Goal: Task Accomplishment & Management: Manage account settings

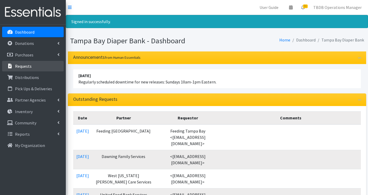
click at [26, 67] on p "Requests" at bounding box center [23, 66] width 17 height 5
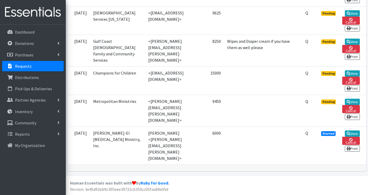
scroll to position [936, 0]
click at [350, 77] on link "View" at bounding box center [352, 73] width 15 height 6
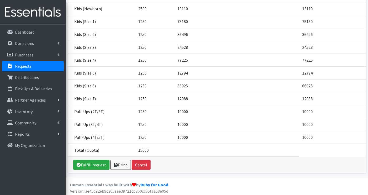
scroll to position [89, 0]
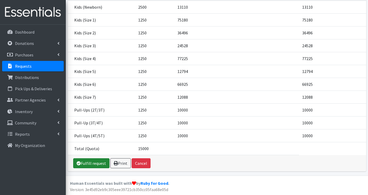
click at [102, 164] on link "Fulfill request" at bounding box center [91, 164] width 36 height 10
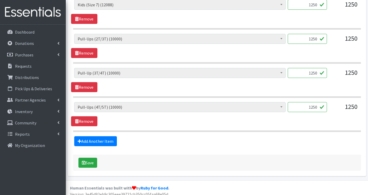
scroll to position [499, 0]
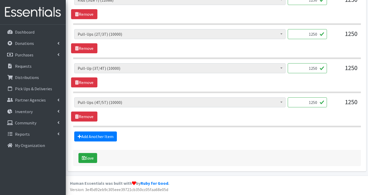
click at [26, 68] on p "Requests" at bounding box center [23, 66] width 17 height 5
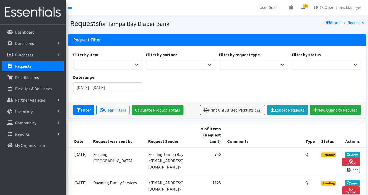
click at [361, 71] on div "Filter by item Adult Large/X-Large Adult Medium/Large Adult Small/Medium Adult …" at bounding box center [216, 74] width 291 height 45
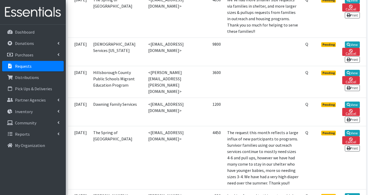
scroll to position [537, 0]
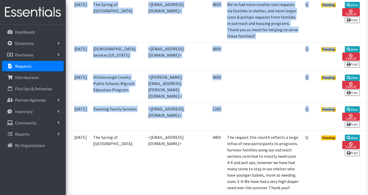
drag, startPoint x: 366, startPoint y: 75, endPoint x: 361, endPoint y: 128, distance: 52.6
click at [361, 128] on div "Date Request was sent by: Request Sender # of Items (Request Limit) Comments Ty…" at bounding box center [217, 74] width 302 height 977
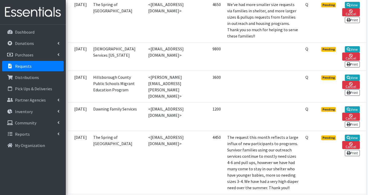
click at [197, 124] on td "<[EMAIL_ADDRESS][DOMAIN_NAME]>" at bounding box center [171, 117] width 52 height 28
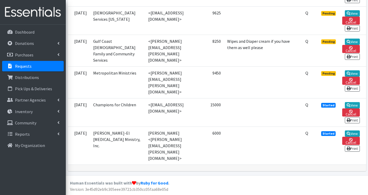
scroll to position [936, 0]
click at [356, 137] on link "View" at bounding box center [352, 134] width 15 height 6
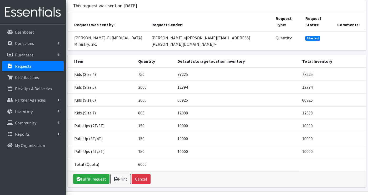
scroll to position [43, 0]
click at [92, 174] on link "Fulfill request" at bounding box center [91, 179] width 36 height 10
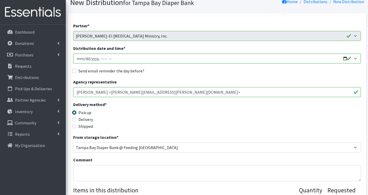
scroll to position [42, 0]
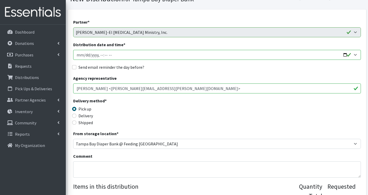
click at [344, 54] on input "Distribution date and time *" at bounding box center [216, 55] width 287 height 10
type input "[DATE]T14:30"
click at [205, 121] on div "Delivery method * Pick up Delivery Shipped Shipping cost" at bounding box center [216, 114] width 287 height 33
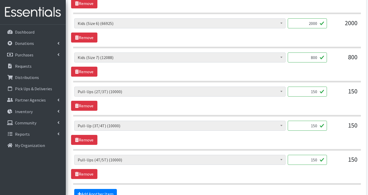
scroll to position [316, 0]
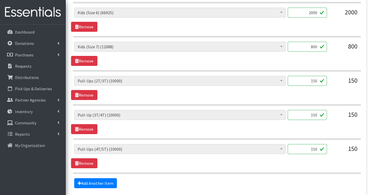
click at [311, 80] on input "150" at bounding box center [306, 81] width 39 height 10
click at [314, 81] on input "150" at bounding box center [306, 81] width 39 height 10
type input "200"
click at [313, 115] on input "150" at bounding box center [306, 115] width 39 height 10
type input "250"
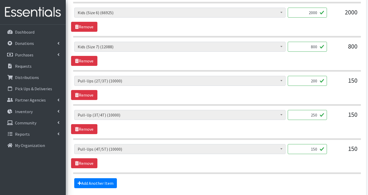
click at [315, 151] on input "150" at bounding box center [306, 149] width 39 height 10
type input "200"
click at [322, 174] on hr at bounding box center [216, 174] width 287 height 2
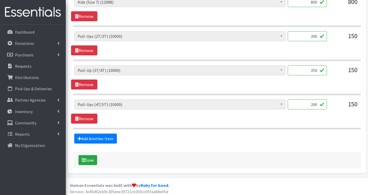
scroll to position [362, 0]
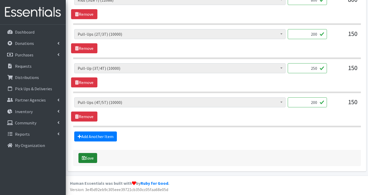
click at [93, 160] on button "Save" at bounding box center [87, 158] width 19 height 10
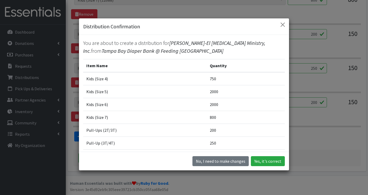
scroll to position [15, 0]
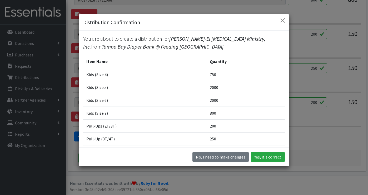
click at [266, 133] on td "250" at bounding box center [245, 139] width 78 height 13
click at [258, 155] on button "Yes, it's correct" at bounding box center [268, 157] width 34 height 10
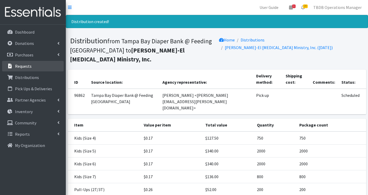
click at [28, 66] on p "Requests" at bounding box center [23, 66] width 17 height 5
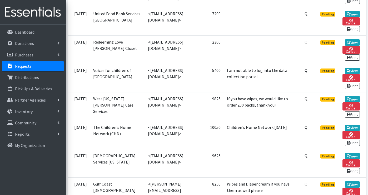
scroll to position [936, 0]
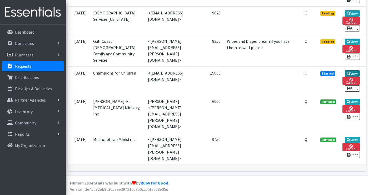
click at [351, 77] on link "View" at bounding box center [352, 73] width 15 height 6
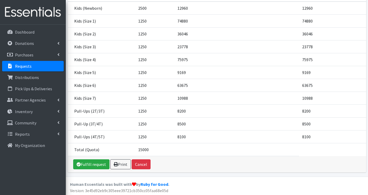
scroll to position [89, 0]
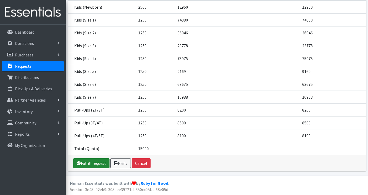
click at [77, 163] on icon at bounding box center [79, 163] width 4 height 4
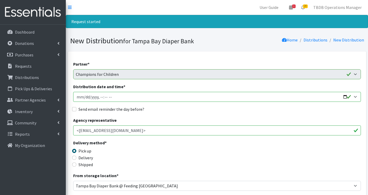
click at [344, 95] on input "Distribution date and time *" at bounding box center [216, 97] width 287 height 10
type input "2025-08-27T12:00"
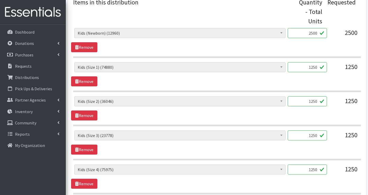
scroll to position [231, 0]
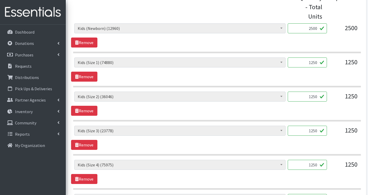
click at [312, 62] on input "1250" at bounding box center [306, 63] width 39 height 10
type input "1350"
click at [314, 99] on input "1250" at bounding box center [306, 97] width 39 height 10
type input "1350"
click at [339, 132] on div "1250" at bounding box center [344, 133] width 26 height 14
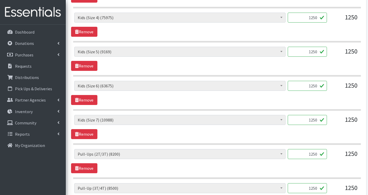
scroll to position [389, 0]
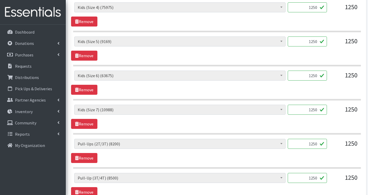
click at [313, 111] on input "1250" at bounding box center [306, 110] width 39 height 10
click at [315, 110] on input "1250" at bounding box center [306, 110] width 39 height 10
type input "1300"
click at [337, 142] on div "1250" at bounding box center [344, 146] width 26 height 14
drag, startPoint x: 317, startPoint y: 144, endPoint x: 293, endPoint y: 146, distance: 24.0
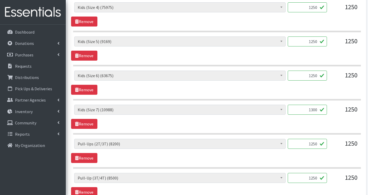
click at [293, 146] on input "1250" at bounding box center [306, 144] width 39 height 10
type input "0"
drag, startPoint x: 314, startPoint y: 164, endPoint x: 320, endPoint y: 163, distance: 5.8
click at [315, 164] on section "JLT Branded Ziploc Bag (0) Kids (Newborn) (12960) Kids (Preemie) (705) Kids (Si…" at bounding box center [216, 154] width 287 height 30
click at [337, 177] on div "1250" at bounding box center [344, 180] width 26 height 14
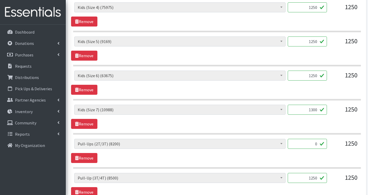
click at [339, 170] on div "JLT Branded Ziploc Bag (0) Kids (Newborn) (12960) Kids (Preemie) (705) Kids (Si…" at bounding box center [216, 52] width 287 height 372
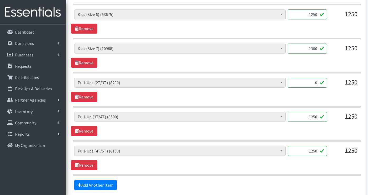
scroll to position [452, 0]
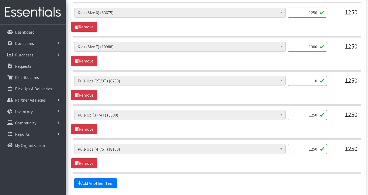
click at [315, 150] on input "1250" at bounding box center [306, 149] width 39 height 10
type input "1300"
click at [310, 164] on div "JLT Branded Ziploc Bag (0) Kids (Newborn) (12960) Kids (Preemie) (705) Kids (Si…" at bounding box center [216, 156] width 291 height 24
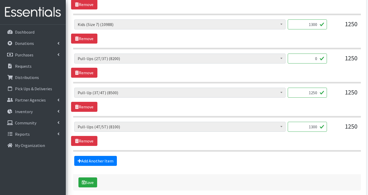
scroll to position [484, 0]
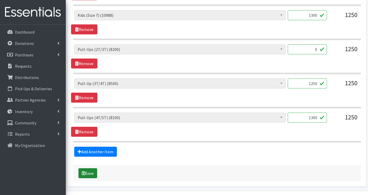
click at [86, 172] on button "Save" at bounding box center [87, 174] width 19 height 10
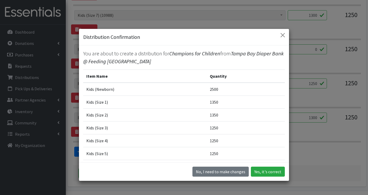
click at [261, 144] on td "1250" at bounding box center [245, 140] width 78 height 13
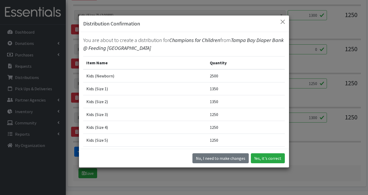
scroll to position [15, 0]
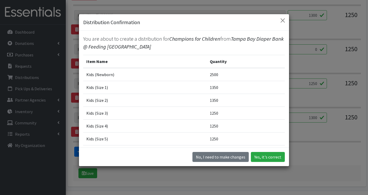
click at [213, 140] on td "1250" at bounding box center [245, 139] width 78 height 13
click at [269, 158] on button "Yes, it's correct" at bounding box center [268, 157] width 34 height 10
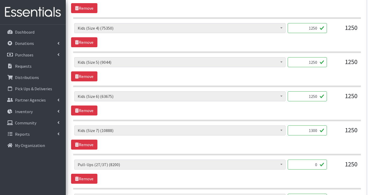
scroll to position [379, 0]
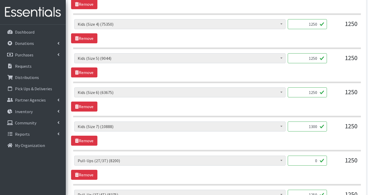
click at [317, 161] on input "0" at bounding box center [306, 161] width 39 height 10
type input "1"
click at [339, 173] on div "JLT Branded Ziploc Bag (0) Kids (Newborn) (12810) Kids (Preemie) (705) Kids (Si…" at bounding box center [216, 168] width 291 height 24
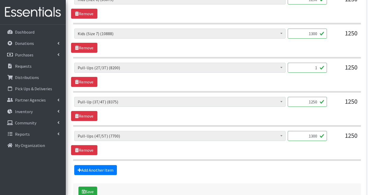
scroll to position [473, 0]
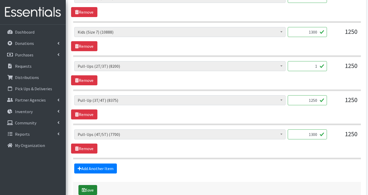
click at [90, 188] on button "Save" at bounding box center [87, 190] width 19 height 10
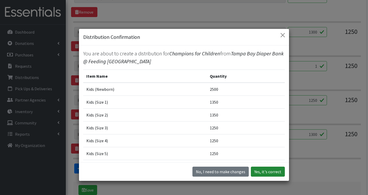
click at [267, 172] on button "Yes, it's correct" at bounding box center [268, 172] width 34 height 10
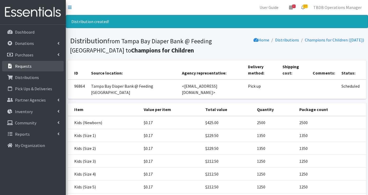
click at [22, 66] on p "Requests" at bounding box center [23, 66] width 17 height 5
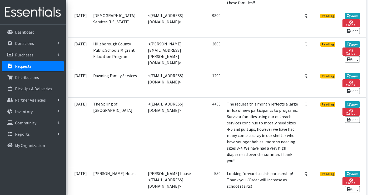
scroll to position [567, 0]
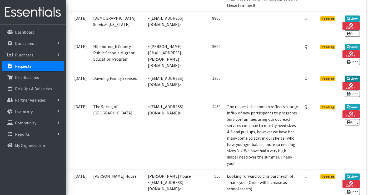
click at [351, 82] on link "View" at bounding box center [352, 79] width 15 height 6
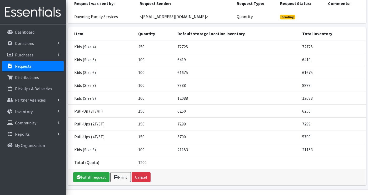
scroll to position [63, 0]
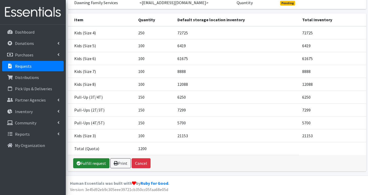
click at [87, 164] on link "Fulfill request" at bounding box center [91, 164] width 36 height 10
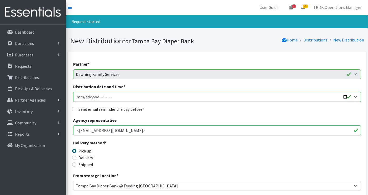
click at [117, 95] on input "Distribution date and time *" at bounding box center [216, 97] width 287 height 10
click at [342, 93] on input "Distribution date and time *" at bounding box center [216, 97] width 287 height 10
click at [342, 96] on input "Distribution date and time *" at bounding box center [216, 97] width 287 height 10
click at [346, 97] on input "Distribution date and time *" at bounding box center [216, 97] width 287 height 10
type input "2025-08-25T13:00"
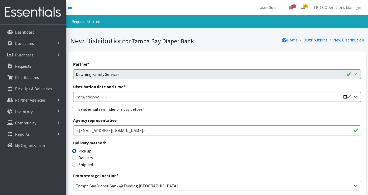
click at [309, 111] on div "Send email reminder the day before?" at bounding box center [216, 109] width 287 height 6
click at [307, 146] on div "Delivery method * Pick up Delivery Shipped Shipping cost" at bounding box center [216, 156] width 287 height 33
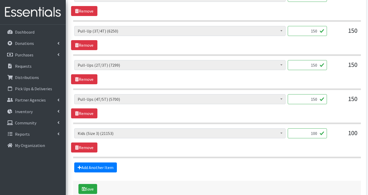
scroll to position [410, 0]
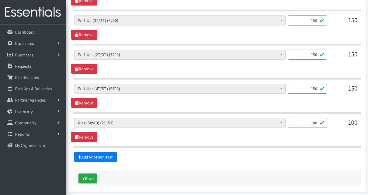
click at [317, 124] on input "100" at bounding box center [306, 123] width 39 height 10
type input "125"
click at [343, 29] on div "150" at bounding box center [344, 23] width 26 height 14
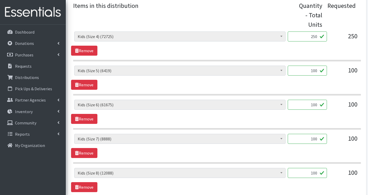
scroll to position [221, 0]
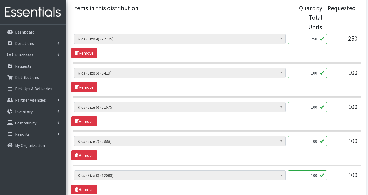
click at [319, 107] on input "100" at bounding box center [306, 107] width 39 height 10
click at [316, 73] on input "100" at bounding box center [306, 73] width 39 height 10
type input "125"
click at [318, 107] on input "100" at bounding box center [306, 107] width 39 height 10
type input "125"
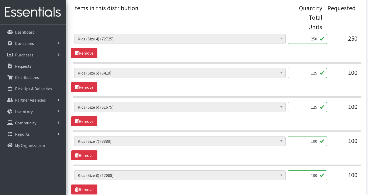
click at [319, 143] on input "100" at bounding box center [306, 142] width 39 height 10
click at [330, 150] on div "JLT Branded Ziploc Bag (0) Kids (Newborn) (10310) Kids (Preemie) (705) Kids (Si…" at bounding box center [216, 149] width 291 height 24
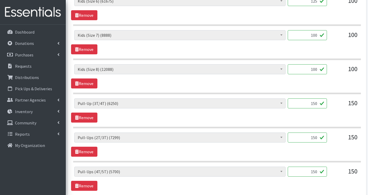
scroll to position [337, 0]
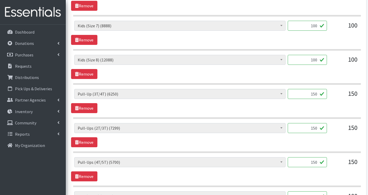
click at [317, 129] on input "150" at bounding box center [306, 128] width 39 height 10
type input "1"
click at [317, 94] on input "150" at bounding box center [306, 94] width 39 height 10
click at [317, 128] on input "200" at bounding box center [306, 128] width 39 height 10
type input "250"
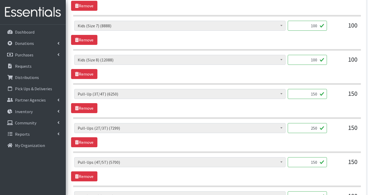
click at [318, 143] on div "JLT Branded Ziploc Bag (0) Kids (Newborn) (10310) Kids (Preemie) (705) Kids (Si…" at bounding box center [216, 135] width 291 height 24
click at [315, 162] on input "150" at bounding box center [306, 163] width 39 height 10
type input "200"
click at [321, 179] on div "JLT Branded Ziploc Bag (0) Kids (Newborn) (10310) Kids (Preemie) (705) Kids (Si…" at bounding box center [216, 170] width 291 height 24
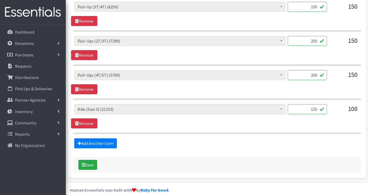
scroll to position [431, 0]
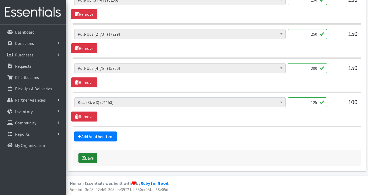
click at [92, 155] on button "Save" at bounding box center [87, 158] width 19 height 10
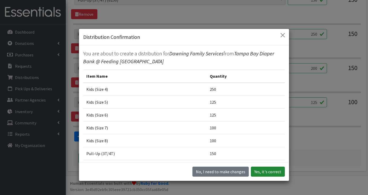
click at [265, 173] on button "Yes, it's correct" at bounding box center [268, 172] width 34 height 10
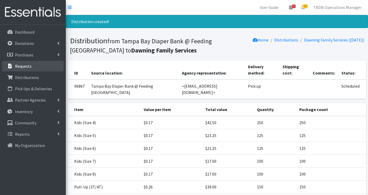
click at [27, 64] on p "Requests" at bounding box center [23, 66] width 17 height 5
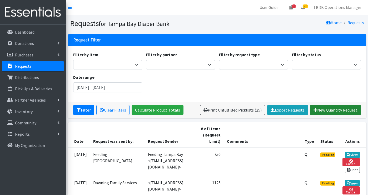
click at [341, 109] on link "New Quantity Request" at bounding box center [335, 110] width 51 height 10
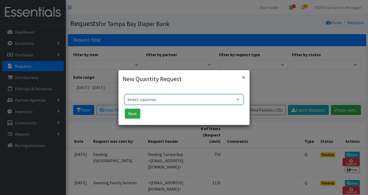
click at [236, 100] on select "Select a partner BabyCycle BEAUTE Blueprint Foundation Inc. (BBF) Berkeley Food…" at bounding box center [184, 100] width 118 height 10
click at [244, 79] on span "×" at bounding box center [243, 77] width 3 height 8
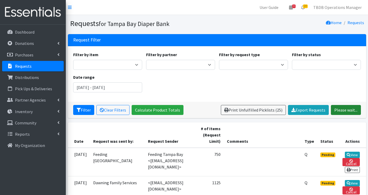
click at [339, 109] on link "Please wait..." at bounding box center [346, 110] width 30 height 10
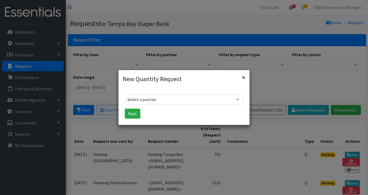
click at [244, 78] on span "×" at bounding box center [243, 77] width 3 height 8
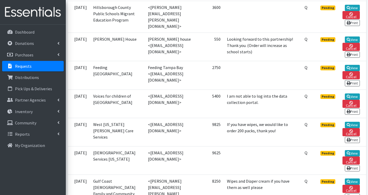
scroll to position [610, 0]
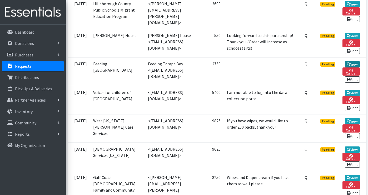
click at [350, 65] on link "View" at bounding box center [352, 64] width 15 height 6
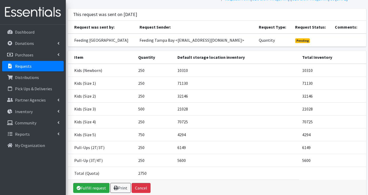
scroll to position [42, 0]
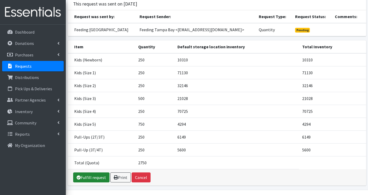
click at [94, 173] on link "Fulfill request" at bounding box center [91, 178] width 36 height 10
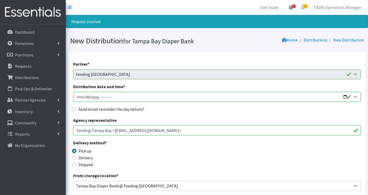
click at [346, 98] on input "Distribution date and time *" at bounding box center [216, 97] width 287 height 10
type input "[DATE]T12:00"
click at [319, 109] on div "Send email reminder the day before?" at bounding box center [216, 109] width 287 height 6
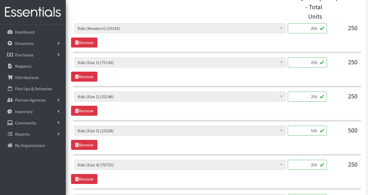
scroll to position [242, 0]
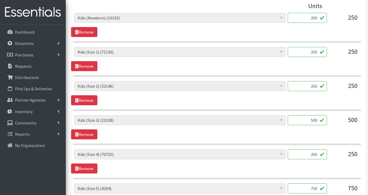
click at [313, 18] on input "250" at bounding box center [306, 18] width 39 height 10
type input "150"
click at [318, 53] on input "250" at bounding box center [306, 52] width 39 height 10
type input "2"
type input "300"
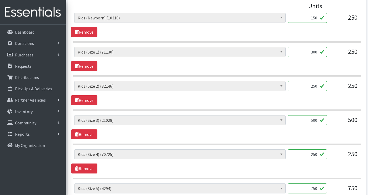
click at [317, 87] on input "250" at bounding box center [306, 86] width 39 height 10
type input "2"
type input "300"
click at [316, 121] on input "500" at bounding box center [306, 120] width 39 height 10
click at [319, 155] on input "250" at bounding box center [306, 155] width 39 height 10
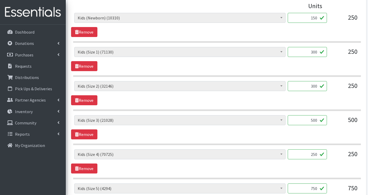
click at [334, 170] on div "JLT Branded Ziploc Bag (0) Kids (Newborn) (10310) Kids (Preemie) (705) Kids (Si…" at bounding box center [216, 162] width 291 height 24
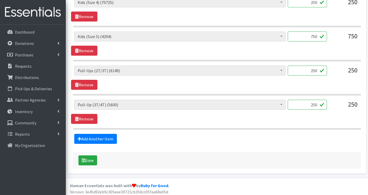
scroll to position [397, 0]
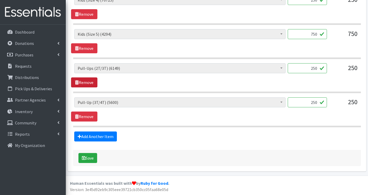
click at [88, 81] on link "Remove" at bounding box center [84, 83] width 26 height 10
click at [318, 102] on input "250" at bounding box center [306, 103] width 39 height 10
type input "2"
type input "125"
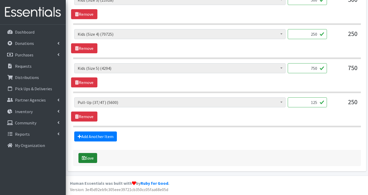
click at [92, 158] on button "Save" at bounding box center [87, 158] width 19 height 10
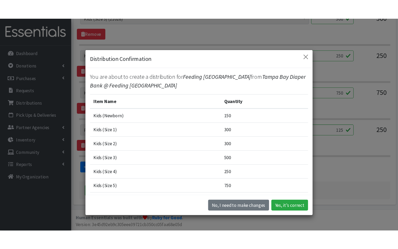
scroll to position [309, 0]
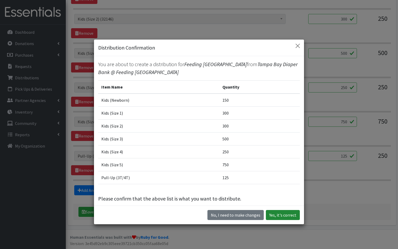
click at [289, 195] on button "Yes, it's correct" at bounding box center [283, 215] width 34 height 10
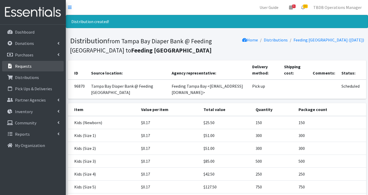
click at [24, 65] on p "Requests" at bounding box center [23, 66] width 17 height 5
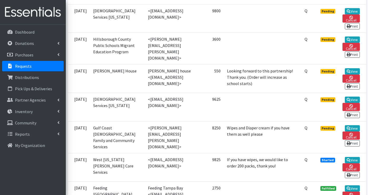
scroll to position [579, 0]
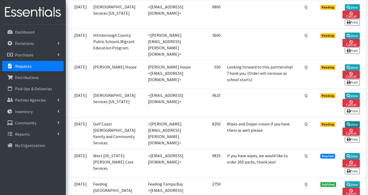
click at [357, 125] on link "View" at bounding box center [352, 125] width 15 height 6
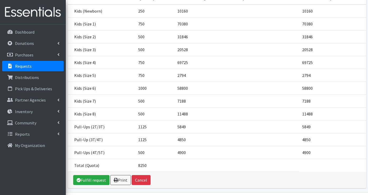
scroll to position [124, 0]
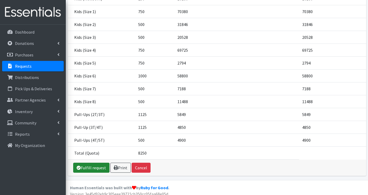
click at [87, 163] on link "Fulfill request" at bounding box center [91, 168] width 36 height 10
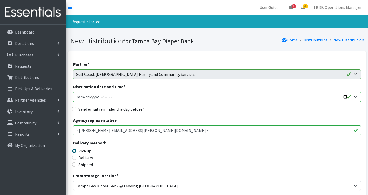
click at [346, 97] on input "Distribution date and time *" at bounding box center [216, 97] width 287 height 10
type input "[DATE]T12:30"
click at [272, 144] on div "Delivery method * Pick up Delivery Shipped Shipping cost" at bounding box center [216, 156] width 287 height 33
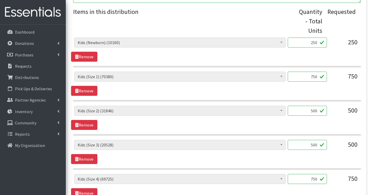
scroll to position [231, 0]
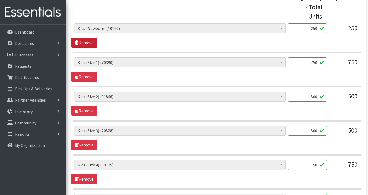
click at [88, 41] on link "Remove" at bounding box center [84, 43] width 26 height 10
click at [313, 62] on input "500" at bounding box center [306, 63] width 39 height 10
type input "600"
click at [337, 105] on div "500" at bounding box center [344, 99] width 26 height 14
click at [334, 128] on div "750" at bounding box center [344, 133] width 26 height 14
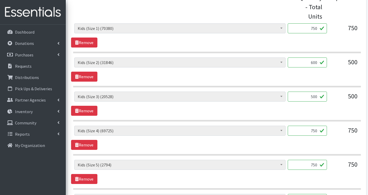
click at [332, 169] on div "750" at bounding box center [344, 167] width 26 height 14
click at [331, 171] on div "750" at bounding box center [344, 167] width 26 height 14
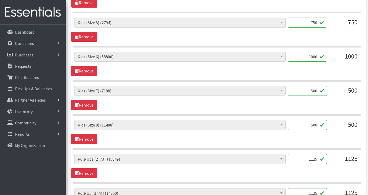
scroll to position [379, 0]
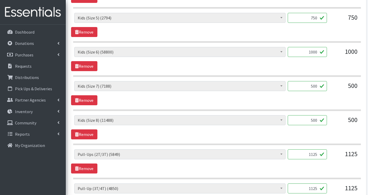
click at [330, 160] on div "JLT Branded Ziploc Bag (0) Kids (Newborn) (10160) Kids (Preemie) (705) Kids (Si…" at bounding box center [216, 157] width 285 height 14
click at [85, 168] on link "Remove" at bounding box center [84, 169] width 26 height 10
click at [331, 159] on div "1125" at bounding box center [344, 157] width 26 height 14
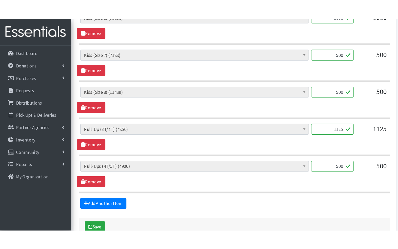
scroll to position [412, 0]
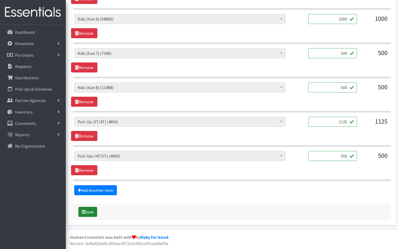
click at [90, 195] on button "Save" at bounding box center [87, 211] width 19 height 10
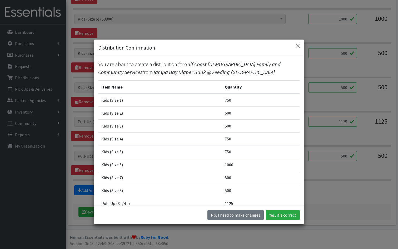
click at [257, 195] on td "1125" at bounding box center [260, 203] width 78 height 13
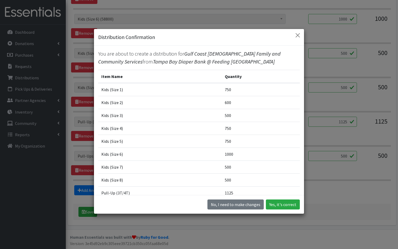
scroll to position [15, 0]
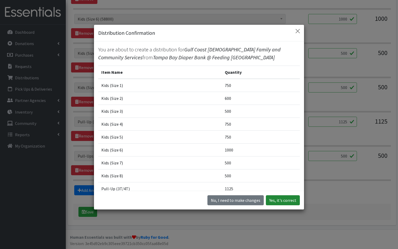
click at [276, 195] on button "Yes, it's correct" at bounding box center [283, 200] width 34 height 10
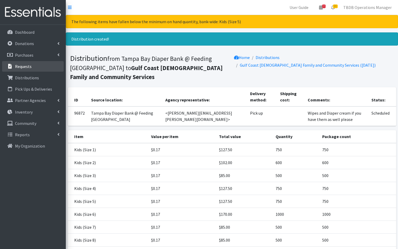
click at [24, 67] on p "Requests" at bounding box center [23, 66] width 17 height 5
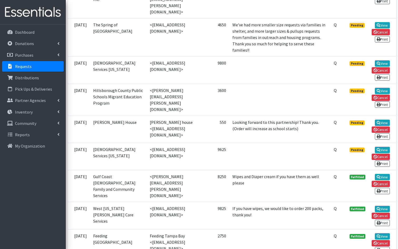
scroll to position [534, 0]
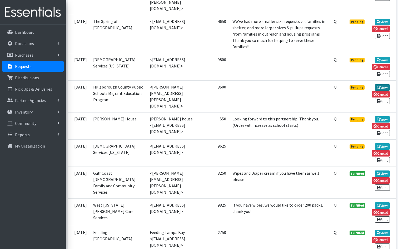
click at [380, 86] on link "View" at bounding box center [382, 87] width 15 height 6
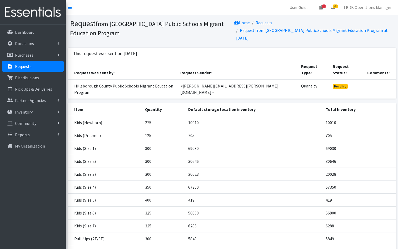
click at [22, 70] on link "Requests" at bounding box center [33, 66] width 62 height 11
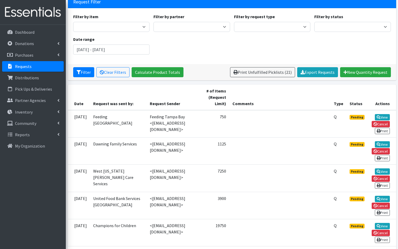
scroll to position [21, 0]
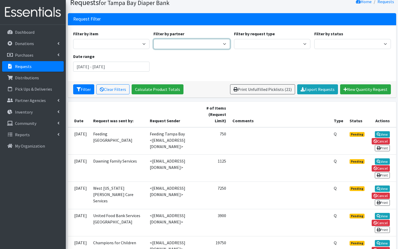
click at [223, 46] on select "BabyCycle BEAUTE Blueprint Foundation Inc. (BBF) Berkeley Food Pantry Beth-El F…" at bounding box center [191, 44] width 77 height 10
select select "3484"
click at [153, 39] on select "BabyCycle BEAUTE Blueprint Foundation Inc. (BBF) Berkeley Food Pantry Beth-El F…" at bounding box center [191, 44] width 77 height 10
click at [82, 86] on button "Filter" at bounding box center [83, 89] width 21 height 10
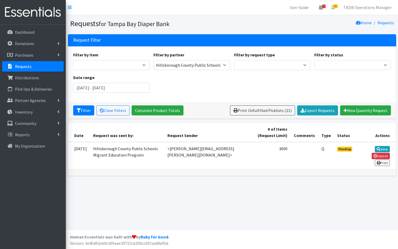
click at [22, 68] on p "Requests" at bounding box center [23, 66] width 17 height 5
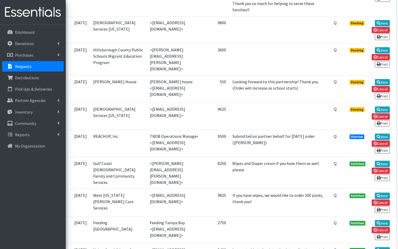
scroll to position [547, 0]
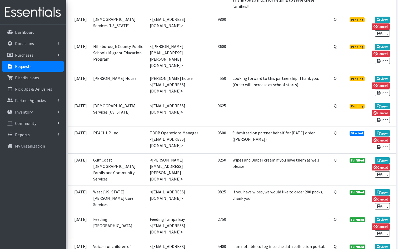
click at [359, 108] on span "Pending" at bounding box center [356, 106] width 15 height 5
click at [381, 109] on link "View" at bounding box center [382, 106] width 15 height 6
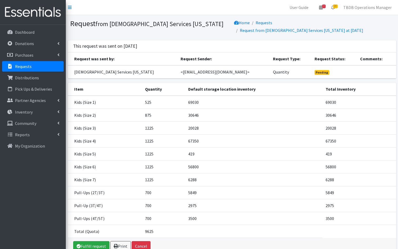
click at [27, 68] on p "Requests" at bounding box center [23, 66] width 17 height 5
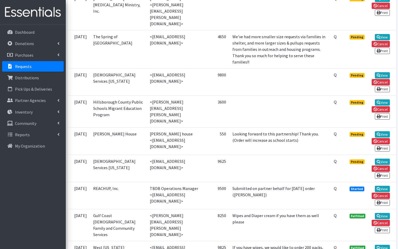
scroll to position [494, 0]
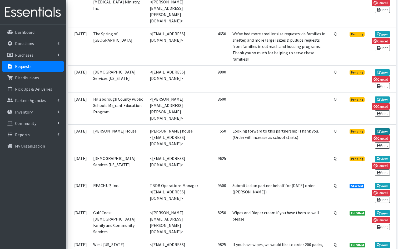
click at [376, 133] on icon at bounding box center [378, 131] width 4 height 4
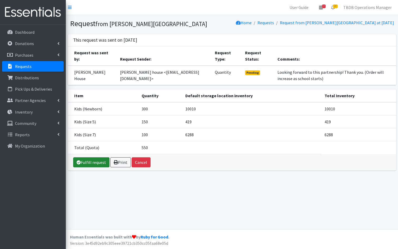
click at [89, 163] on link "Fulfill request" at bounding box center [91, 162] width 36 height 10
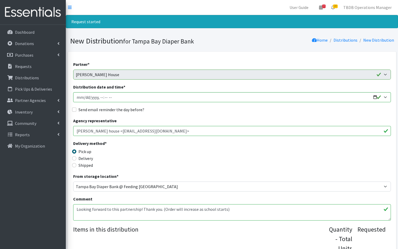
click at [277, 142] on div "Delivery method * Pick up Delivery Shipped Shipping cost" at bounding box center [231, 156] width 317 height 33
click at [373, 96] on input "Distribution date and time *" at bounding box center [231, 97] width 317 height 10
type input "2025-08-27T12:00"
click at [324, 157] on div "Delivery method * Pick up Delivery Shipped Shipping cost" at bounding box center [231, 156] width 317 height 33
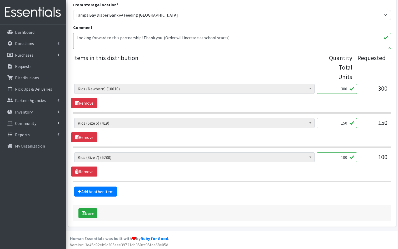
scroll to position [173, 0]
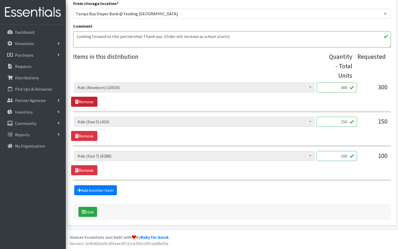
click at [84, 104] on link "Remove" at bounding box center [84, 102] width 26 height 10
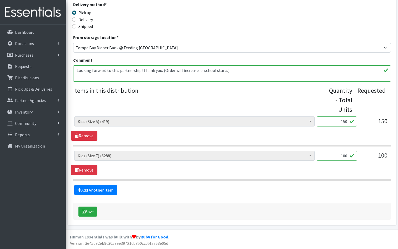
scroll to position [138, 0]
click at [342, 122] on input "150" at bounding box center [336, 122] width 40 height 10
type input "250"
click at [88, 213] on button "Save" at bounding box center [87, 211] width 19 height 10
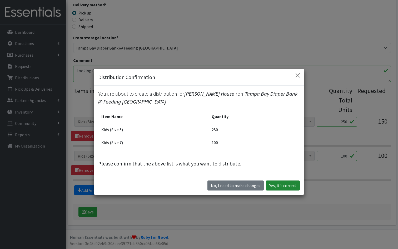
click at [272, 182] on button "Yes, it's correct" at bounding box center [283, 185] width 34 height 10
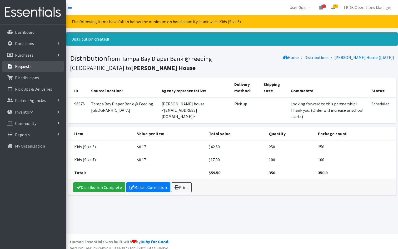
click at [25, 66] on p "Requests" at bounding box center [23, 66] width 17 height 5
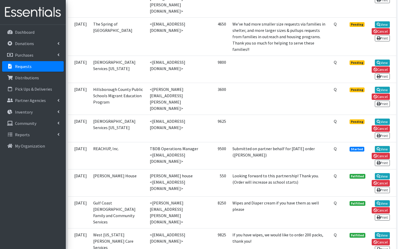
scroll to position [505, 0]
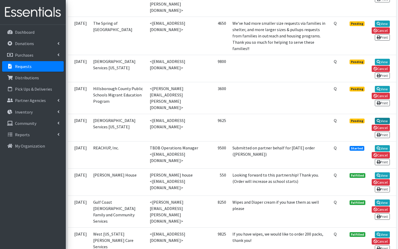
click at [382, 123] on link "View" at bounding box center [382, 121] width 15 height 6
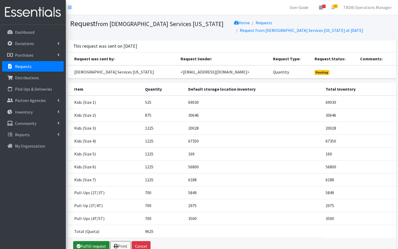
click at [94, 241] on link "Fulfill request" at bounding box center [91, 246] width 36 height 10
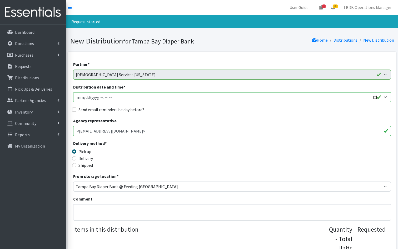
click at [377, 98] on input "Distribution date and time *" at bounding box center [231, 97] width 317 height 10
click at [373, 97] on input "Distribution date and time *" at bounding box center [231, 97] width 317 height 10
type input "2025-08-27T13:00"
click at [351, 150] on div "Delivery method * Pick up Delivery Shipped Shipping cost" at bounding box center [231, 156] width 317 height 33
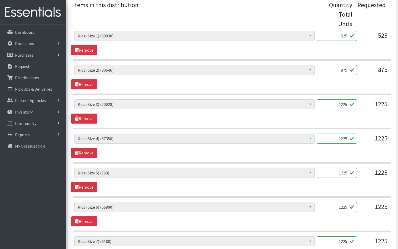
scroll to position [231, 0]
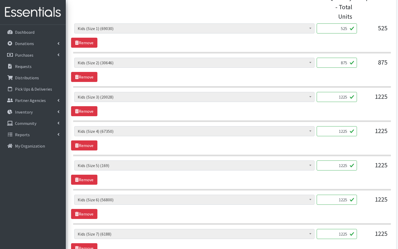
click at [347, 28] on input "525" at bounding box center [336, 28] width 40 height 10
type input "5"
type input "600"
click at [347, 64] on input "875" at bounding box center [336, 63] width 40 height 10
type input "8"
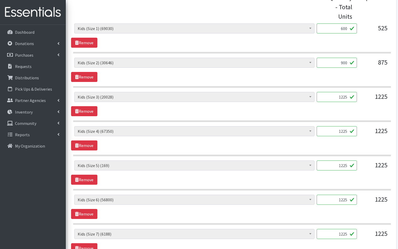
type input "900"
click at [365, 99] on div "1225" at bounding box center [374, 99] width 26 height 14
click at [346, 96] on input "1225" at bounding box center [336, 97] width 40 height 10
type input "1250"
click at [345, 130] on input "1225" at bounding box center [336, 131] width 40 height 10
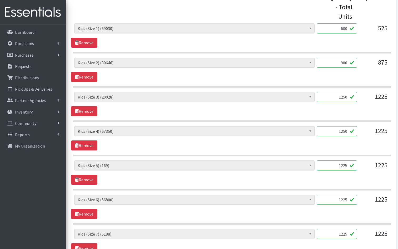
type input "1250"
click at [344, 165] on input "1225" at bounding box center [336, 165] width 40 height 10
type input "1250"
click at [344, 200] on input "1225" at bounding box center [336, 199] width 40 height 10
type input "1250"
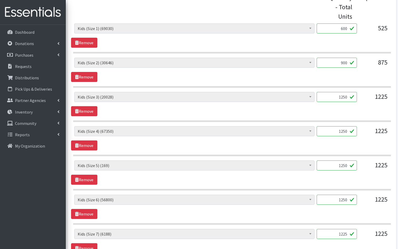
click at [366, 234] on div "1225" at bounding box center [374, 236] width 26 height 14
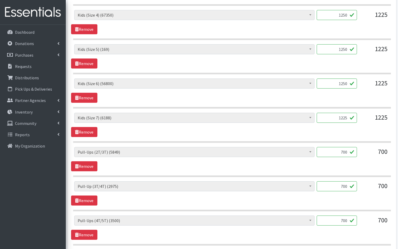
scroll to position [358, 0]
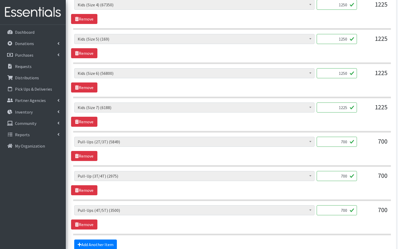
click at [347, 108] on input "1225" at bounding box center [336, 107] width 40 height 10
type input "1300"
click at [348, 142] on input "700" at bounding box center [336, 142] width 40 height 10
click at [87, 154] on link "Remove" at bounding box center [84, 156] width 26 height 10
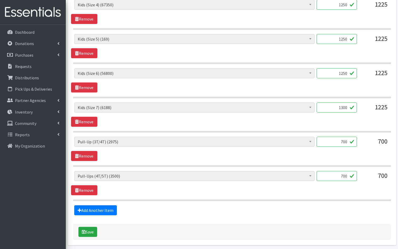
click at [346, 142] on input "700" at bounding box center [336, 142] width 40 height 10
type input "750"
click at [90, 233] on button "Save" at bounding box center [87, 231] width 19 height 10
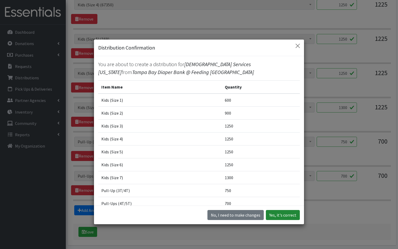
click at [282, 215] on button "Yes, it's correct" at bounding box center [283, 215] width 34 height 10
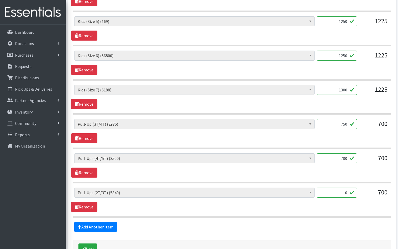
scroll to position [396, 0]
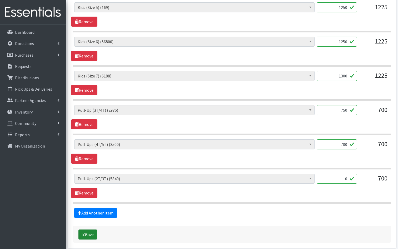
click at [90, 231] on button "Save" at bounding box center [87, 234] width 19 height 10
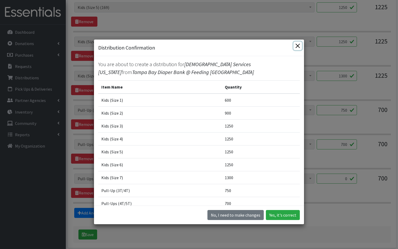
click at [297, 44] on button "Close" at bounding box center [297, 46] width 8 height 8
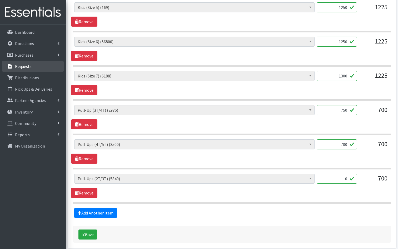
click at [39, 69] on link "Requests" at bounding box center [33, 66] width 62 height 11
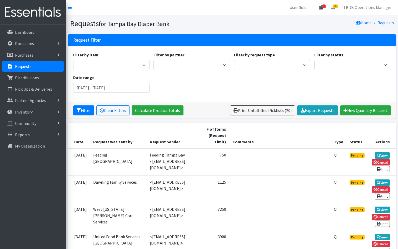
click at [325, 7] on span "7" at bounding box center [323, 6] width 3 height 4
click at [309, 17] on link "7 Pick-ups remaining this week" at bounding box center [289, 18] width 73 height 11
click at [337, 8] on link "18" at bounding box center [333, 7] width 12 height 11
click at [292, 17] on link "18 Requests" at bounding box center [301, 18] width 74 height 11
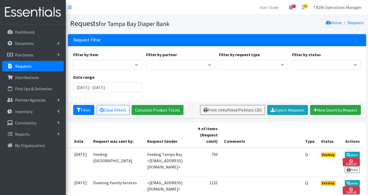
click at [328, 6] on link "TBDB Operations Manager" at bounding box center [337, 7] width 57 height 11
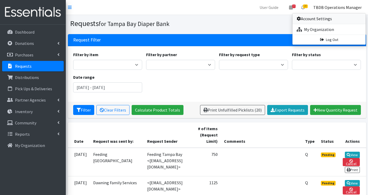
click at [320, 17] on link "Account Settings" at bounding box center [328, 18] width 73 height 11
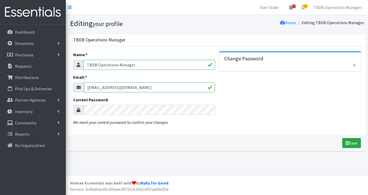
click at [281, 125] on div "Change Password Leave this blank if you don't want to change it New Password: N…" at bounding box center [290, 91] width 146 height 78
click at [29, 149] on link "My Organization" at bounding box center [33, 145] width 62 height 11
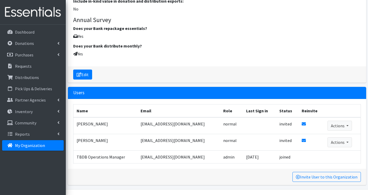
scroll to position [724, 0]
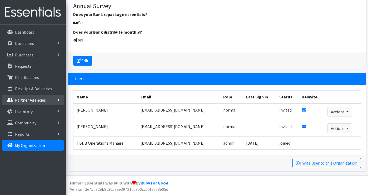
click at [28, 100] on p "Partner Agencies" at bounding box center [30, 100] width 31 height 5
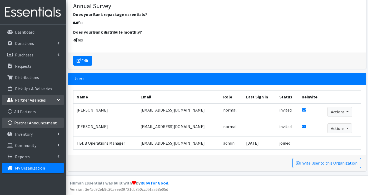
click at [32, 122] on link "Partner Announcement" at bounding box center [33, 123] width 62 height 11
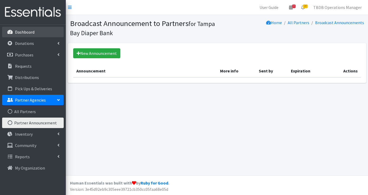
click at [27, 30] on p "Dashboard" at bounding box center [24, 31] width 19 height 5
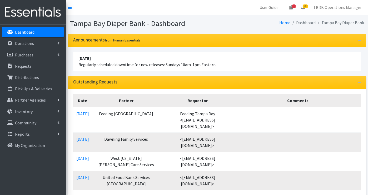
click at [307, 23] on li "Dashboard" at bounding box center [302, 23] width 25 height 8
click at [292, 7] on icon at bounding box center [291, 7] width 4 height 4
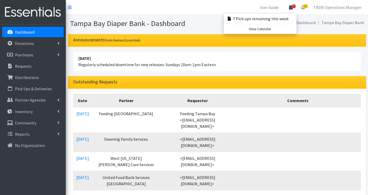
click at [307, 5] on span "18" at bounding box center [305, 6] width 5 height 4
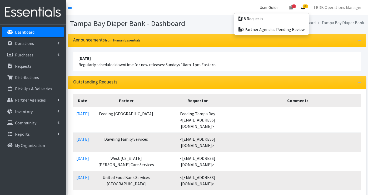
click at [272, 8] on link "User Guide" at bounding box center [268, 7] width 27 height 11
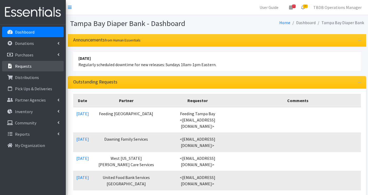
click at [26, 68] on p "Requests" at bounding box center [23, 66] width 17 height 5
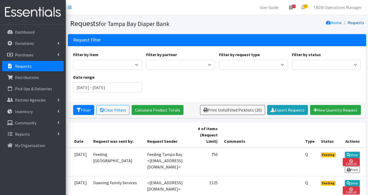
click at [356, 22] on link "Requests" at bounding box center [355, 22] width 17 height 5
click at [71, 8] on icon at bounding box center [70, 7] width 4 height 4
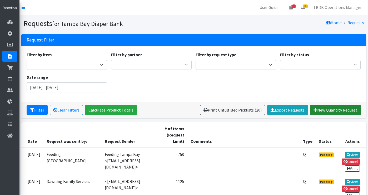
click at [335, 113] on link "New Quantity Request" at bounding box center [335, 110] width 51 height 10
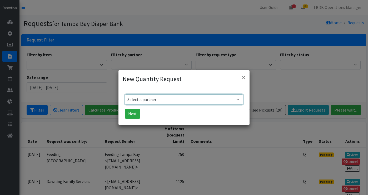
click at [238, 101] on select "Select a partner BabyCycle BEAUTE Blueprint Foundation Inc. (BBF) Berkeley Food…" at bounding box center [184, 100] width 118 height 10
select select "4112"
click at [125, 95] on select "Select a partner BabyCycle BEAUTE Blueprint Foundation Inc. (BBF) Berkeley Food…" at bounding box center [184, 100] width 118 height 10
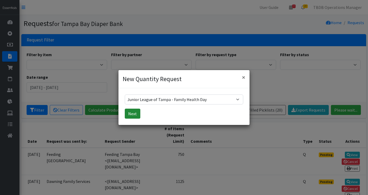
click at [138, 113] on button "Next" at bounding box center [133, 114] width 16 height 10
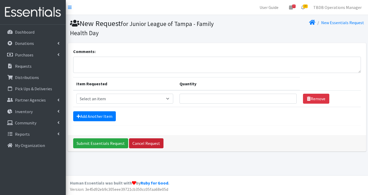
click at [150, 144] on link "Cancel Request" at bounding box center [146, 144] width 34 height 10
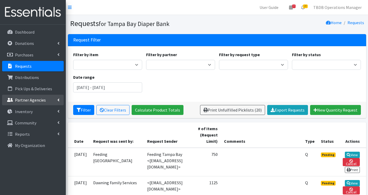
click at [32, 97] on link "Partner Agencies" at bounding box center [33, 100] width 62 height 11
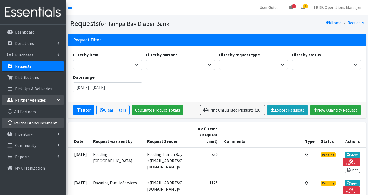
click at [30, 124] on link "Partner Announcement" at bounding box center [33, 123] width 62 height 11
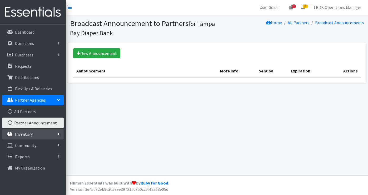
click at [29, 134] on p "Inventory" at bounding box center [24, 134] width 18 height 5
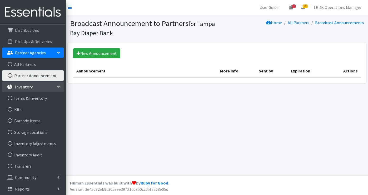
scroll to position [49, 0]
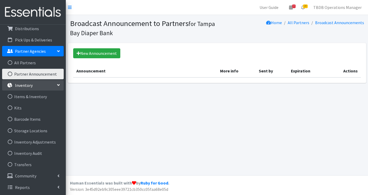
click at [58, 86] on icon at bounding box center [58, 85] width 4 height 2
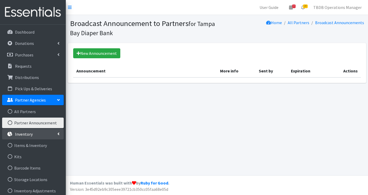
scroll to position [0, 0]
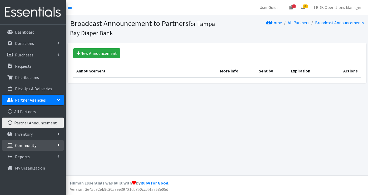
click at [38, 146] on link "Community" at bounding box center [33, 145] width 62 height 11
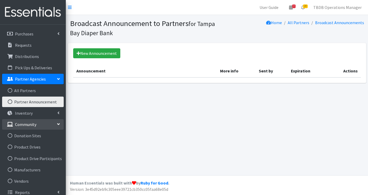
scroll to position [26, 0]
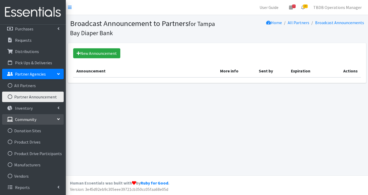
click at [46, 121] on link "Community" at bounding box center [33, 119] width 62 height 11
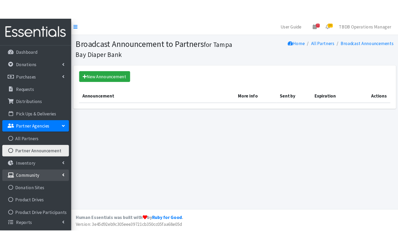
scroll to position [0, 0]
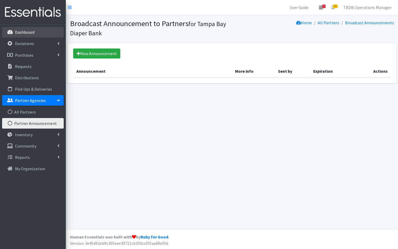
click at [31, 34] on p "Dashboard" at bounding box center [24, 31] width 19 height 5
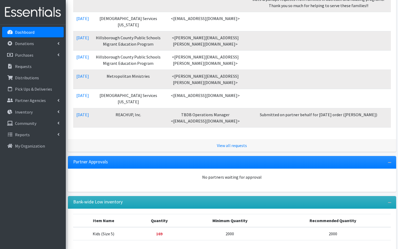
scroll to position [359, 0]
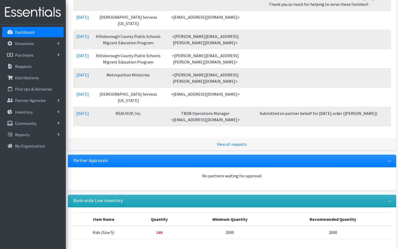
click at [25, 33] on p "Dashboard" at bounding box center [24, 31] width 19 height 5
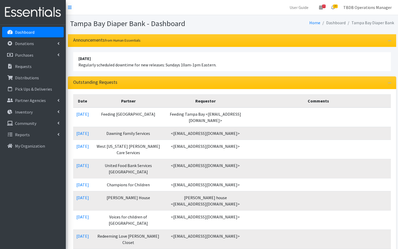
click at [361, 10] on link "TBDB Operations Manager" at bounding box center [367, 7] width 57 height 11
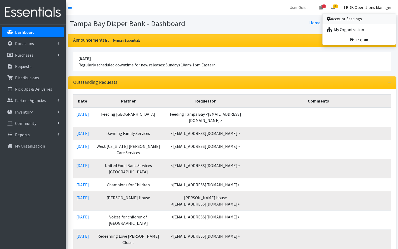
click at [352, 18] on link "Account Settings" at bounding box center [358, 18] width 73 height 11
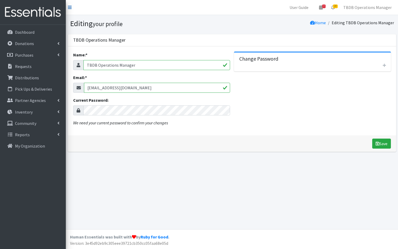
click at [71, 9] on icon at bounding box center [70, 7] width 4 height 4
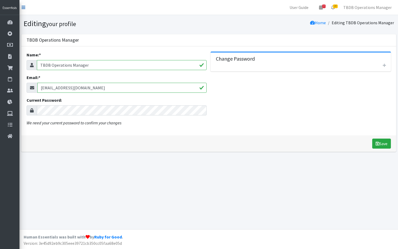
click at [24, 7] on icon at bounding box center [24, 7] width 4 height 4
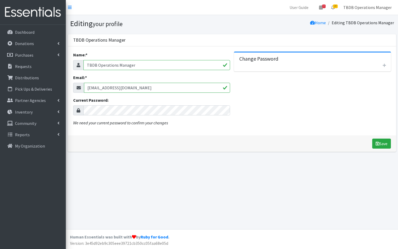
click at [377, 7] on link "TBDB Operations Manager" at bounding box center [367, 7] width 57 height 11
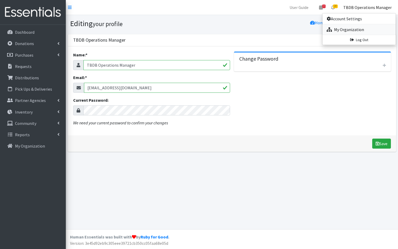
click at [345, 33] on link "My Organization" at bounding box center [358, 29] width 73 height 11
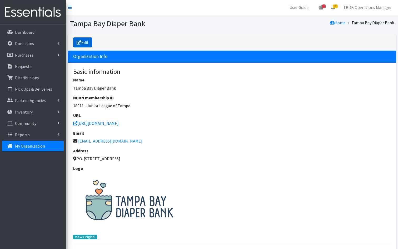
click at [83, 41] on link "Edit" at bounding box center [82, 42] width 19 height 10
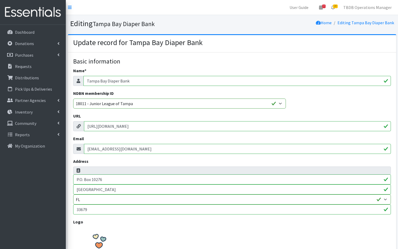
select select
click at [155, 161] on div "Address P.O. [GEOGRAPHIC_DATA] AK AL AR AZ CA CO CT DC DE FL [GEOGRAPHIC_DATA] …" at bounding box center [231, 186] width 317 height 56
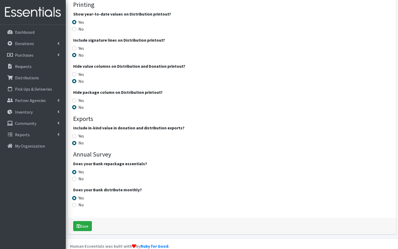
scroll to position [824, 0]
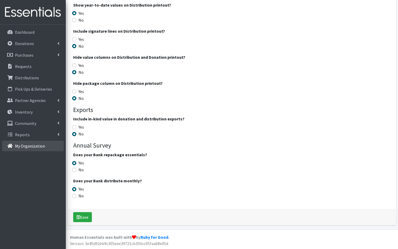
click at [26, 144] on p "My Organization" at bounding box center [30, 145] width 30 height 5
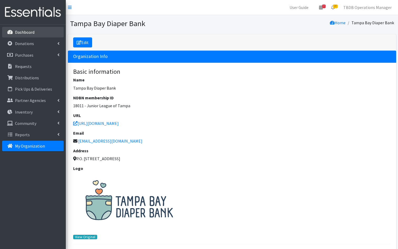
click at [29, 31] on p "Dashboard" at bounding box center [24, 31] width 19 height 5
